Goal: Use online tool/utility: Use online tool/utility

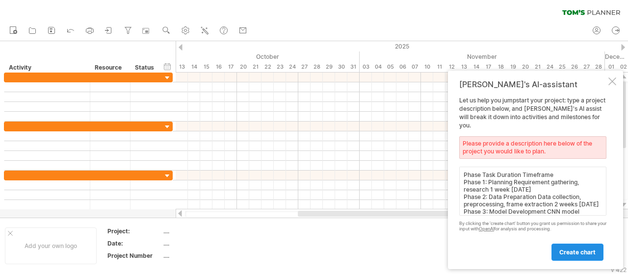
scroll to position [127, 0]
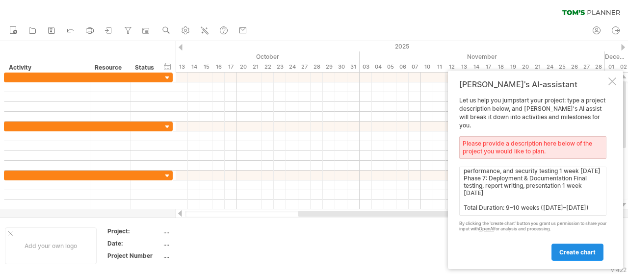
type textarea "Phase Task Duration Timeframe Phase 1: Planning Requirement gathering, research…"
click at [569, 248] on link "create chart" at bounding box center [577, 252] width 52 height 17
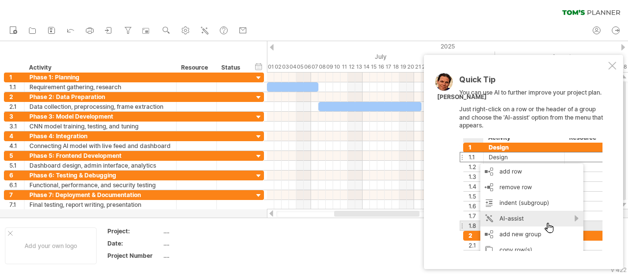
click at [609, 66] on div at bounding box center [612, 66] width 8 height 8
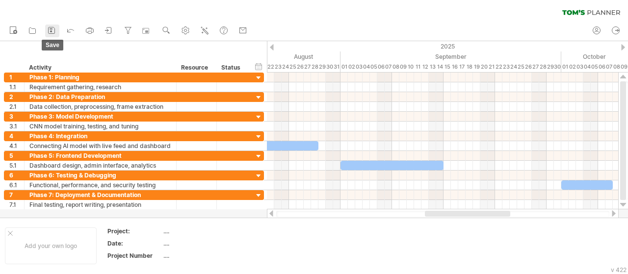
click at [51, 28] on icon at bounding box center [52, 31] width 10 height 10
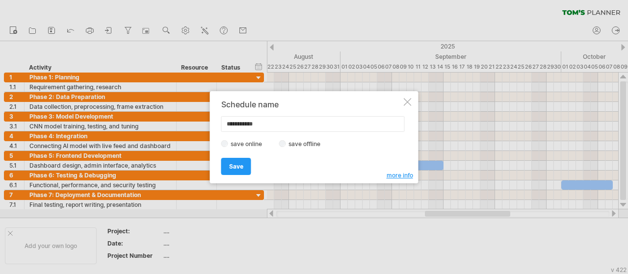
drag, startPoint x: 268, startPoint y: 127, endPoint x: 221, endPoint y: 126, distance: 47.6
click at [221, 126] on div "**********" at bounding box center [311, 124] width 180 height 16
type input "**********"
click at [295, 145] on label "save offline" at bounding box center [307, 143] width 43 height 7
click at [231, 167] on span "Save" at bounding box center [236, 166] width 14 height 7
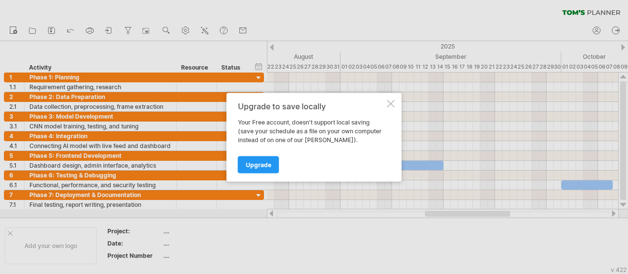
click at [391, 104] on div at bounding box center [391, 104] width 8 height 8
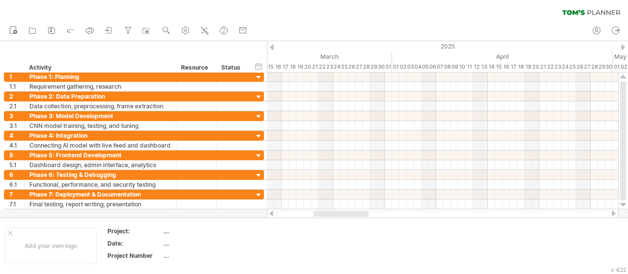
click at [271, 48] on div at bounding box center [272, 47] width 4 height 6
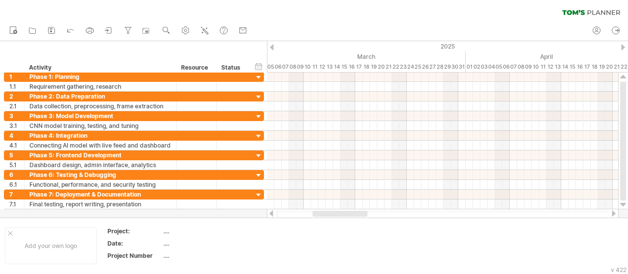
click at [272, 49] on div at bounding box center [272, 47] width 4 height 6
drag, startPoint x: 267, startPoint y: 50, endPoint x: 289, endPoint y: 53, distance: 22.7
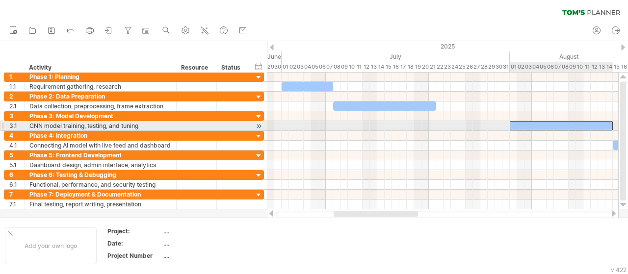
click at [533, 123] on div at bounding box center [561, 125] width 103 height 9
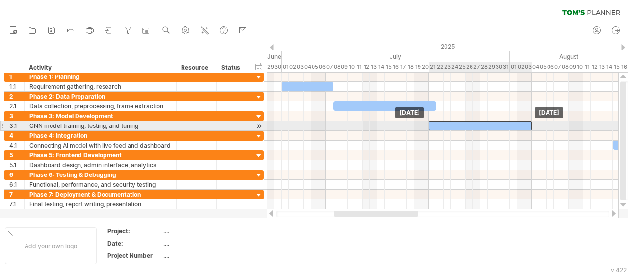
drag, startPoint x: 533, startPoint y: 123, endPoint x: 453, endPoint y: 127, distance: 79.6
click at [453, 127] on div at bounding box center [480, 125] width 103 height 9
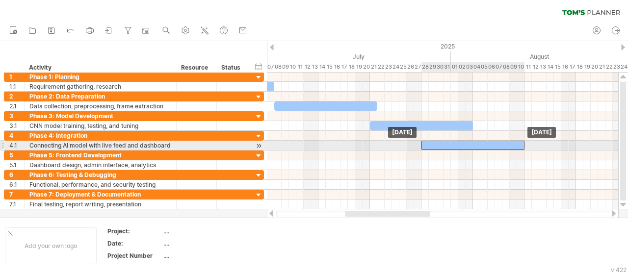
drag, startPoint x: 578, startPoint y: 144, endPoint x: 444, endPoint y: 144, distance: 133.9
click at [444, 144] on div at bounding box center [472, 145] width 103 height 9
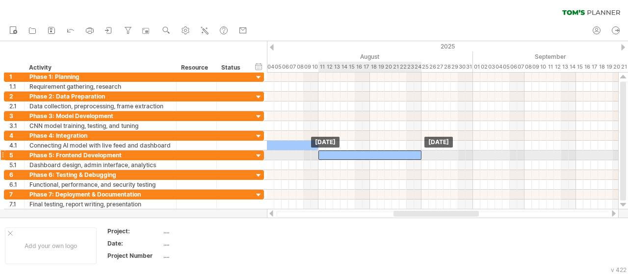
drag, startPoint x: 518, startPoint y: 162, endPoint x: 363, endPoint y: 157, distance: 155.5
click at [363, 157] on div "[DATE] [DATE]" at bounding box center [442, 141] width 351 height 137
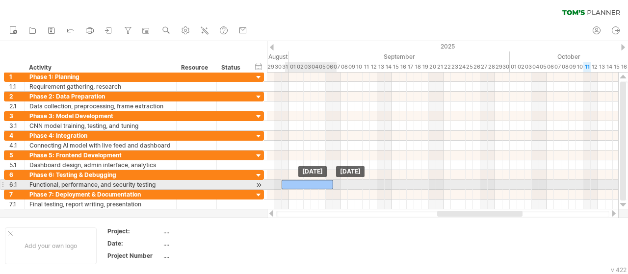
drag, startPoint x: 543, startPoint y: 181, endPoint x: 317, endPoint y: 184, distance: 226.6
click at [317, 184] on div at bounding box center [306, 184] width 51 height 9
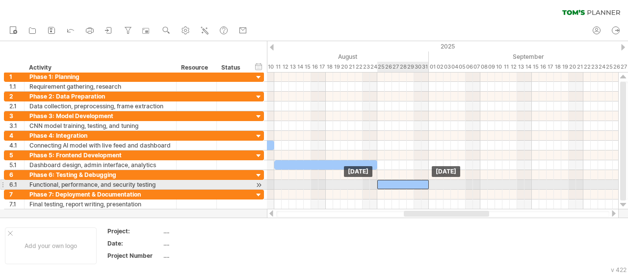
drag, startPoint x: 441, startPoint y: 181, endPoint x: 398, endPoint y: 180, distance: 43.2
click at [398, 180] on div at bounding box center [402, 184] width 51 height 9
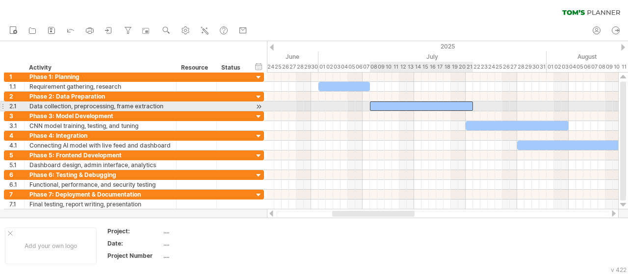
click at [443, 105] on div at bounding box center [421, 106] width 103 height 9
drag, startPoint x: 472, startPoint y: 105, endPoint x: 430, endPoint y: 104, distance: 42.7
click at [430, 104] on span at bounding box center [429, 106] width 4 height 9
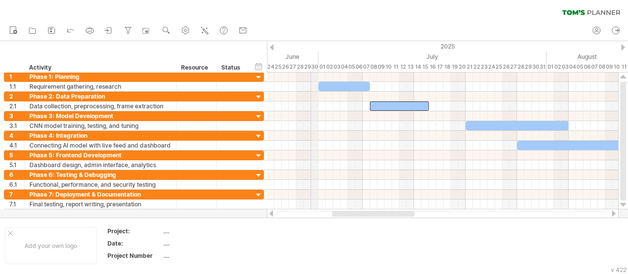
click at [317, 57] on div "June" at bounding box center [208, 56] width 221 height 10
click at [438, 66] on div "17" at bounding box center [439, 67] width 7 height 10
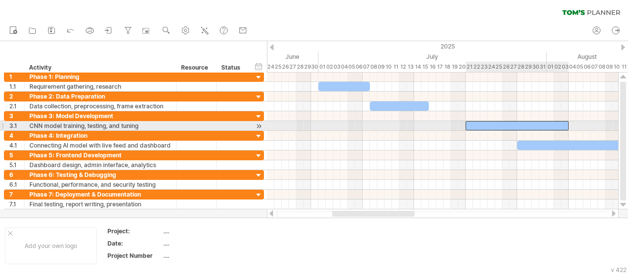
click at [502, 122] on div at bounding box center [516, 125] width 103 height 9
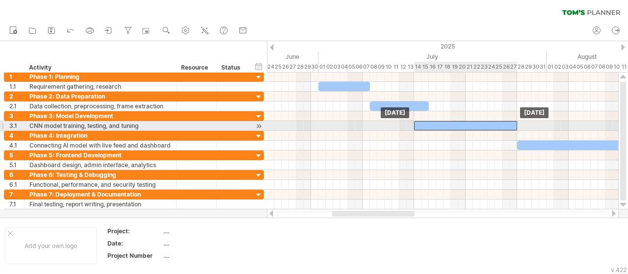
drag, startPoint x: 502, startPoint y: 122, endPoint x: 449, endPoint y: 123, distance: 52.5
click at [449, 123] on div at bounding box center [465, 125] width 103 height 9
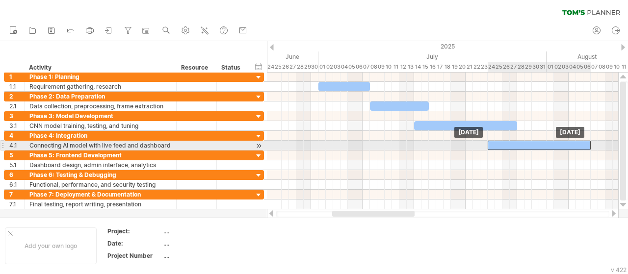
drag, startPoint x: 563, startPoint y: 144, endPoint x: 535, endPoint y: 143, distance: 28.5
click at [535, 143] on div at bounding box center [538, 145] width 103 height 9
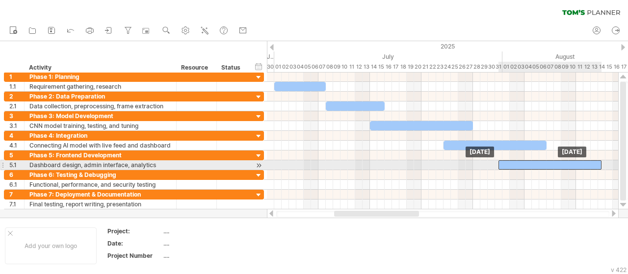
drag, startPoint x: 605, startPoint y: 164, endPoint x: 527, endPoint y: 166, distance: 78.0
click at [527, 166] on div at bounding box center [549, 164] width 103 height 9
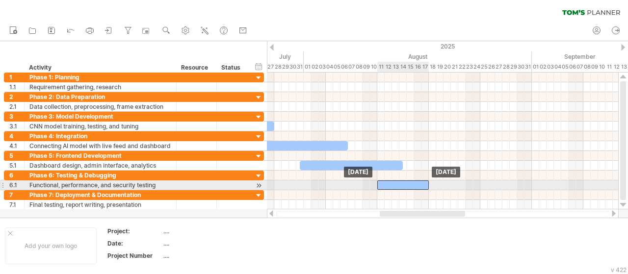
drag, startPoint x: 506, startPoint y: 182, endPoint x: 402, endPoint y: 181, distance: 104.5
click at [402, 181] on div at bounding box center [402, 184] width 51 height 9
